Goal: Navigation & Orientation: Understand site structure

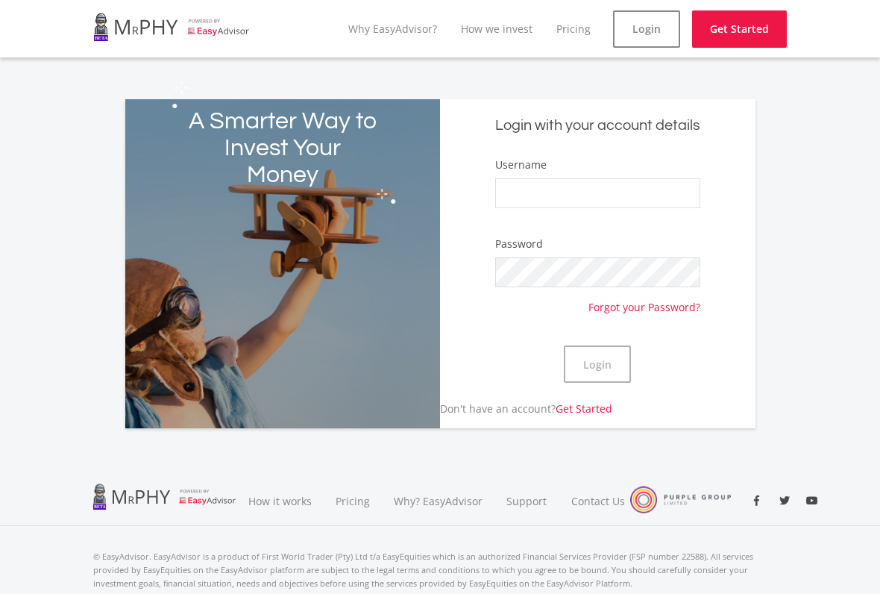
scroll to position [51, 0]
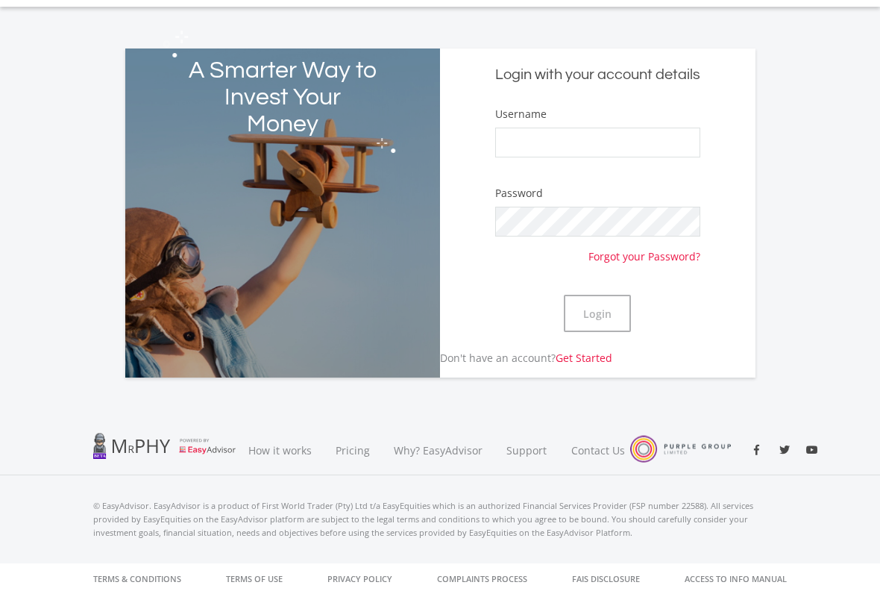
click at [274, 456] on link "How it works" at bounding box center [279, 450] width 87 height 50
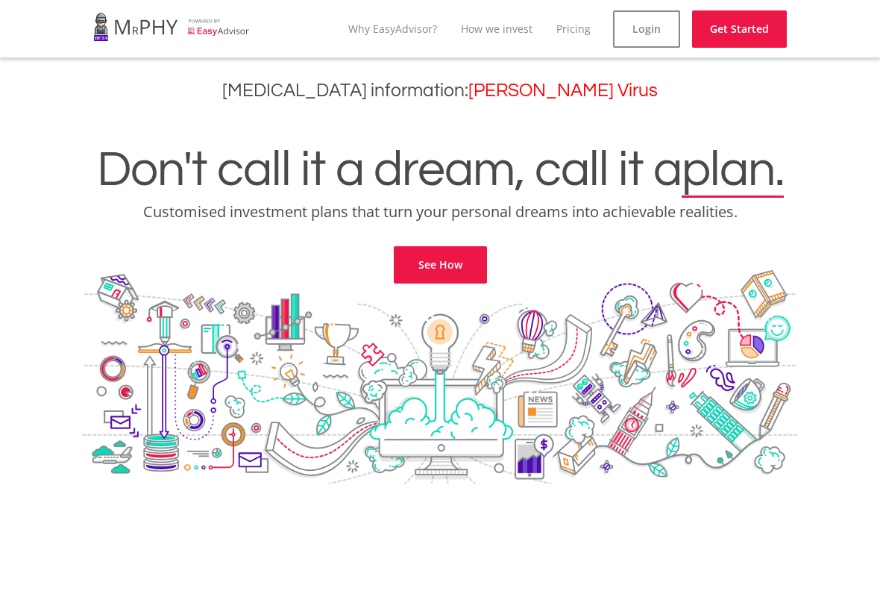
click at [669, 37] on link "Login" at bounding box center [646, 28] width 67 height 37
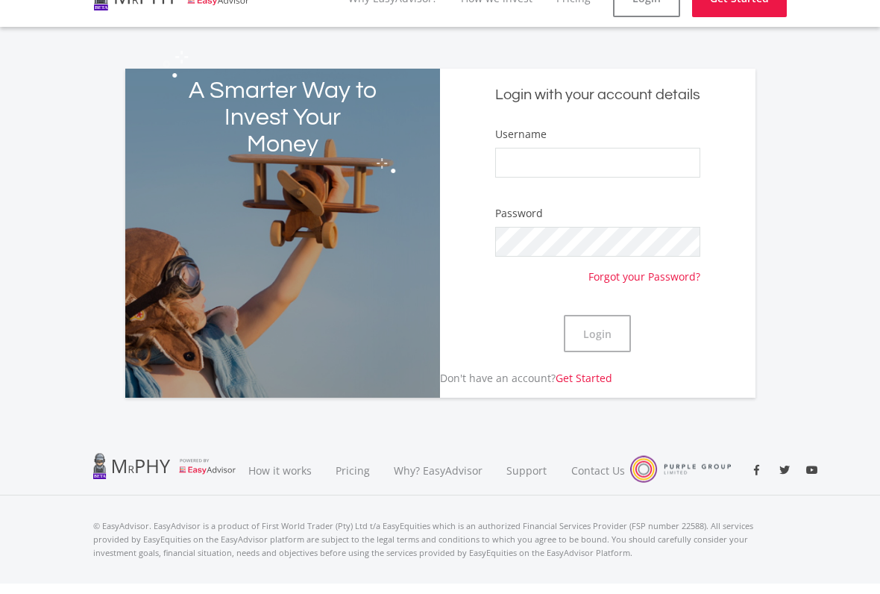
scroll to position [51, 0]
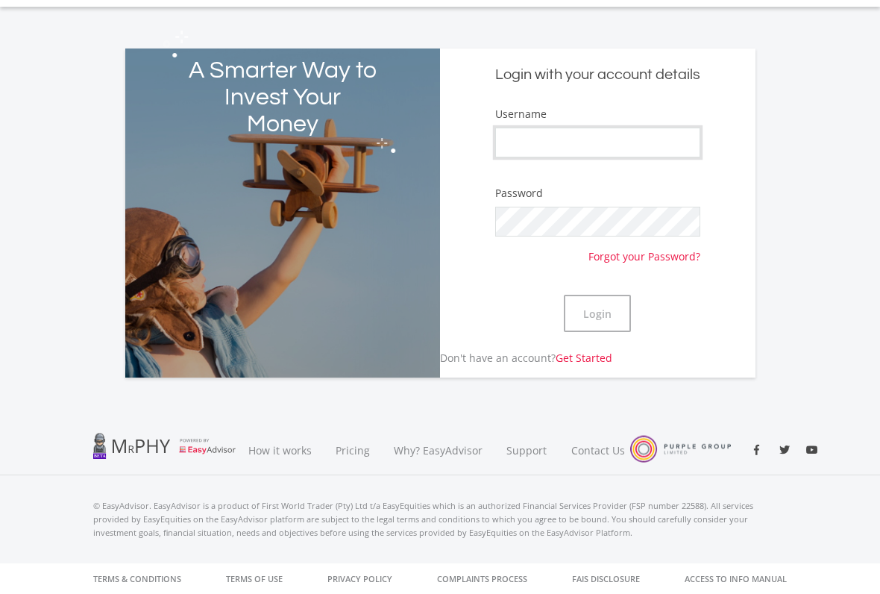
click at [659, 148] on input "Username" at bounding box center [597, 143] width 205 height 30
click at [797, 123] on div "A Smarter Way to Invest Your Money Login with your account details Username Pas…" at bounding box center [440, 204] width 716 height 347
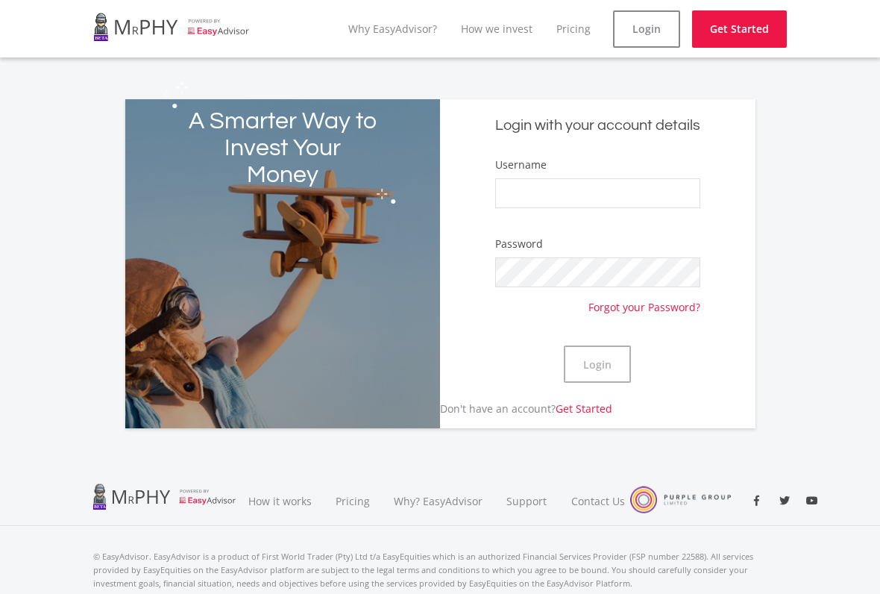
click at [128, 15] on link at bounding box center [171, 27] width 157 height 42
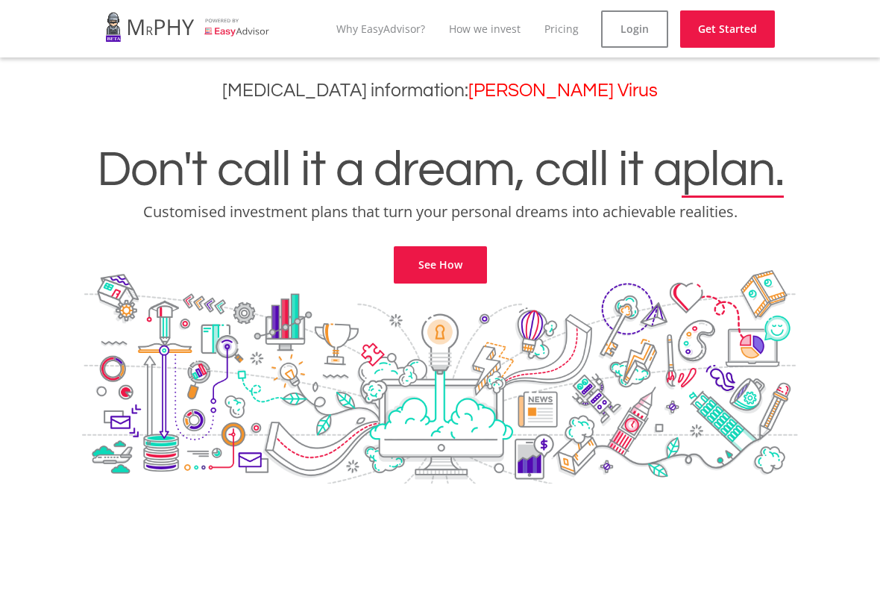
click at [120, 34] on link at bounding box center [187, 27] width 165 height 42
click at [123, 29] on link at bounding box center [187, 27] width 165 height 42
click at [128, 29] on link at bounding box center [187, 27] width 165 height 42
click at [137, 31] on link at bounding box center [187, 27] width 165 height 42
click at [343, 25] on link "Why EasyAdvisor?" at bounding box center [380, 29] width 89 height 14
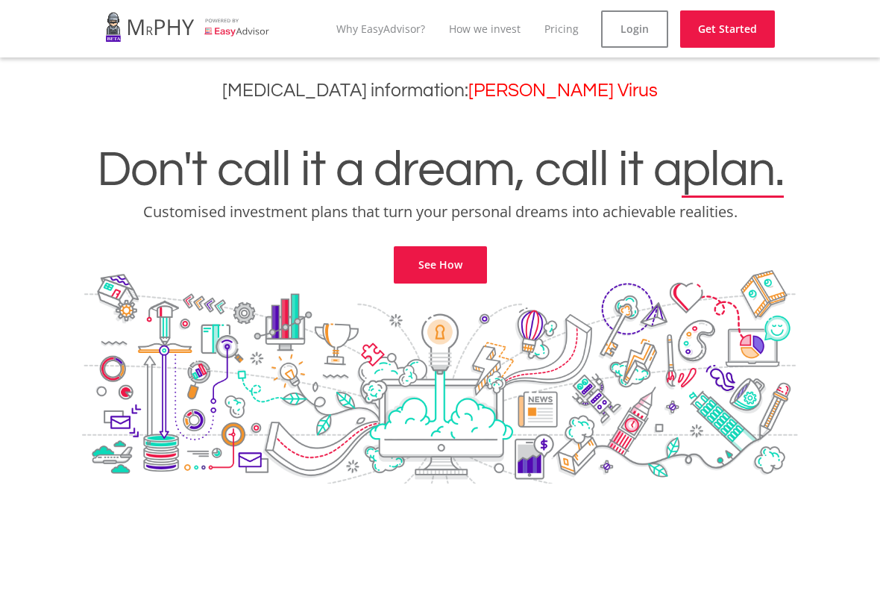
scroll to position [3547, 0]
